Goal: Information Seeking & Learning: Find specific fact

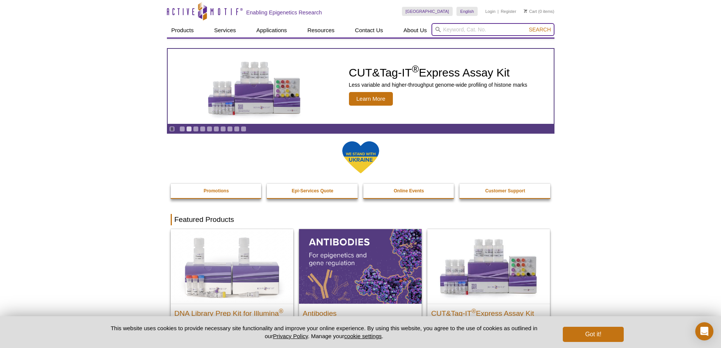
click at [471, 28] on input "search" at bounding box center [492, 29] width 123 height 13
type input "H3k4me3"
click at [526, 26] on button "Search" at bounding box center [539, 29] width 26 height 7
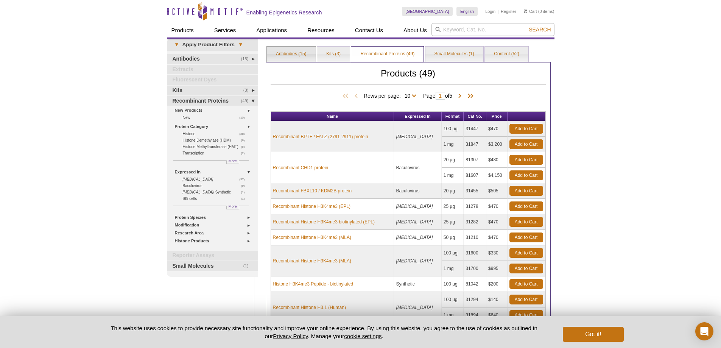
click at [293, 53] on link "Antibodies (15)" at bounding box center [291, 54] width 49 height 15
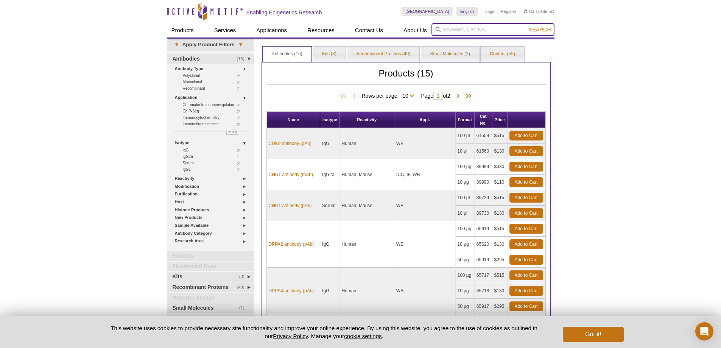
click at [467, 32] on input "search" at bounding box center [492, 29] width 123 height 13
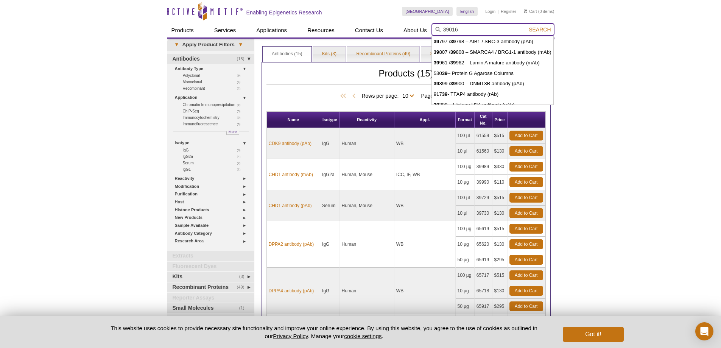
click at [526, 26] on button "Search" at bounding box center [539, 29] width 26 height 7
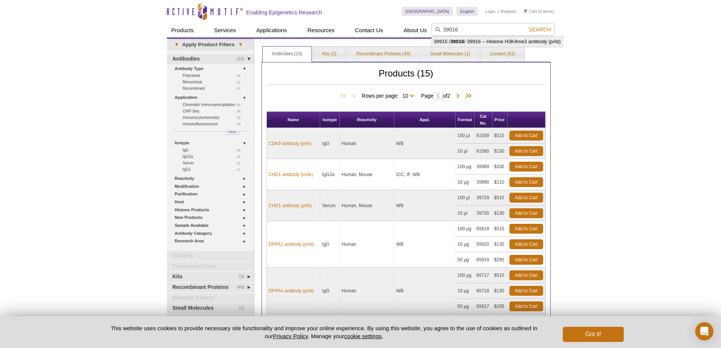
click at [476, 39] on li "39915 / 39016 / 39916 – Histone H3K4me3 antibody (pAb)" at bounding box center [497, 41] width 131 height 11
type input "39915 / 39016 / 39916 – Histone H3K4me3 antibody (pAb)"
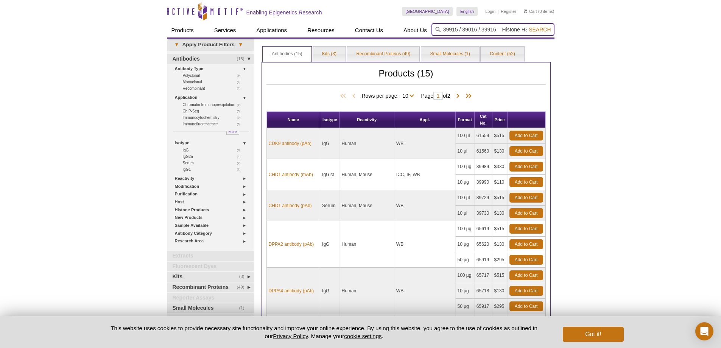
scroll to position [0, 54]
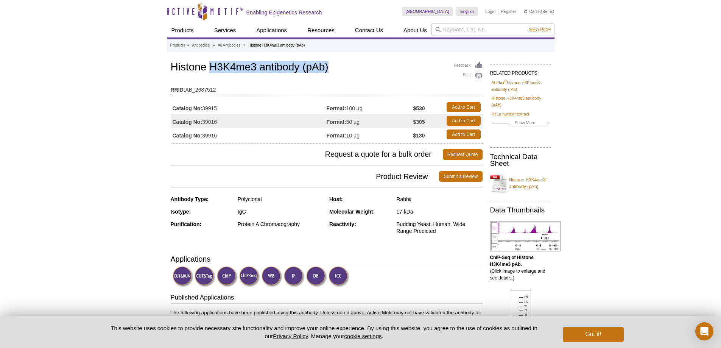
drag, startPoint x: 209, startPoint y: 64, endPoint x: 335, endPoint y: 72, distance: 126.3
click at [335, 72] on h1 "Histone H3K4me3 antibody (pAb)" at bounding box center [327, 67] width 312 height 13
